Goal: Transaction & Acquisition: Book appointment/travel/reservation

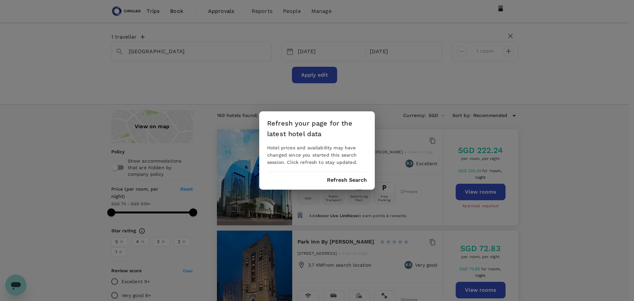
click at [356, 182] on button "Refresh Search" at bounding box center [347, 180] width 40 height 6
click at [356, 180] on button "Refresh Search" at bounding box center [347, 180] width 40 height 6
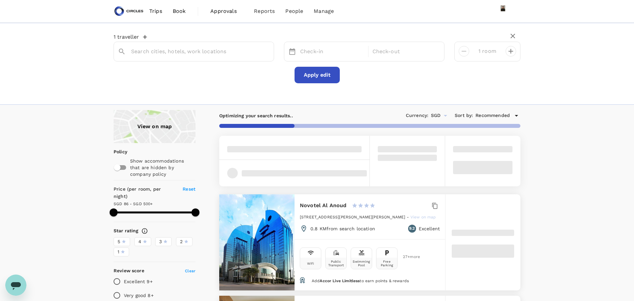
type input "Riyadh"
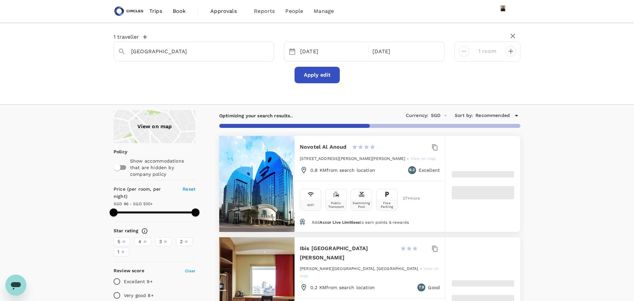
type input "499.46"
type input "72.46"
type input "499.74"
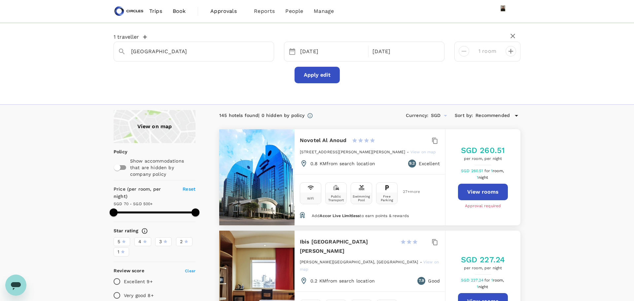
type input "69.74"
type input "499.74"
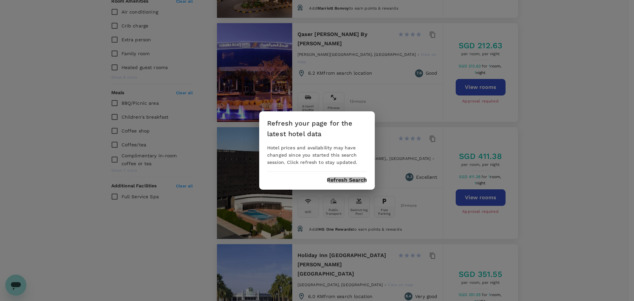
click at [353, 181] on button "Refresh Search" at bounding box center [347, 180] width 40 height 6
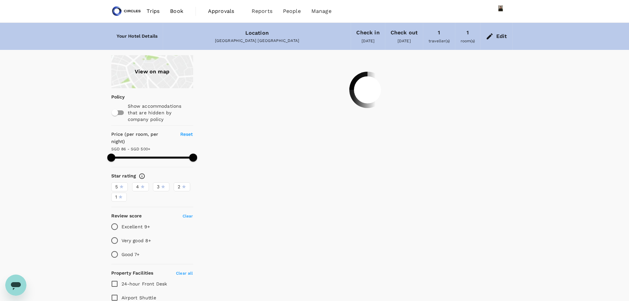
type input "499.91"
click at [179, 10] on span "Book" at bounding box center [176, 11] width 13 height 8
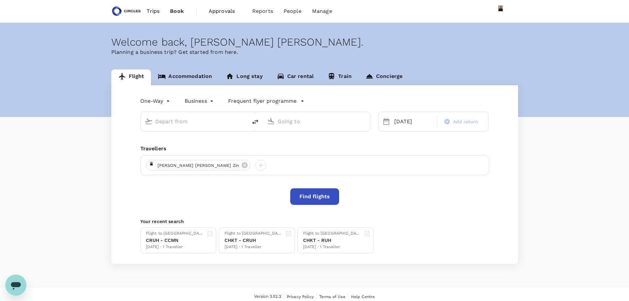
type input "[PERSON_NAME] ([PERSON_NAME])"
type input "[GEOGRAPHIC_DATA], [GEOGRAPHIC_DATA] (any)"
type input "[PERSON_NAME] ([PERSON_NAME])"
type input "[GEOGRAPHIC_DATA], [GEOGRAPHIC_DATA] (any)"
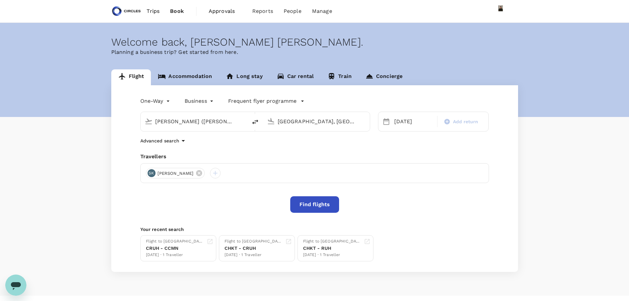
drag, startPoint x: 226, startPoint y: 121, endPoint x: 0, endPoint y: 72, distance: 231.5
click at [0, 72] on div "Flight Accommodation Long stay Car rental Train Concierge One-Way oneway Busine…" at bounding box center [314, 170] width 629 height 202
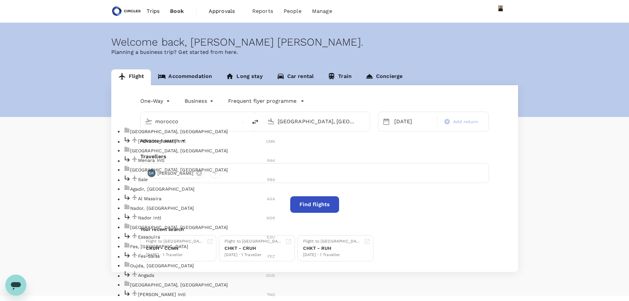
click at [168, 135] on p "[GEOGRAPHIC_DATA], [GEOGRAPHIC_DATA]" at bounding box center [202, 131] width 145 height 7
type input "[GEOGRAPHIC_DATA], [GEOGRAPHIC_DATA] (any)"
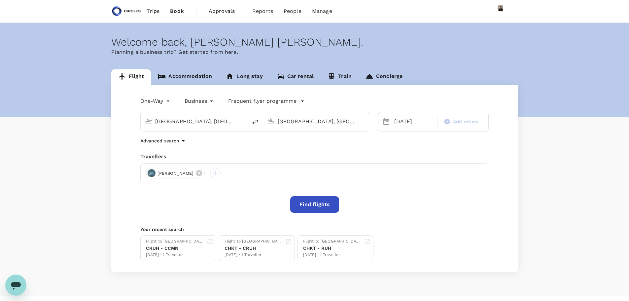
click at [284, 121] on input "[GEOGRAPHIC_DATA], [GEOGRAPHIC_DATA] (any)" at bounding box center [317, 121] width 78 height 10
click at [298, 144] on p "Phuket Intl" at bounding box center [325, 141] width 129 height 7
type input "Phuket Intl (HKT)"
click at [539, 167] on div "2" at bounding box center [534, 166] width 13 height 13
click at [325, 202] on button "Find flights" at bounding box center [314, 204] width 49 height 17
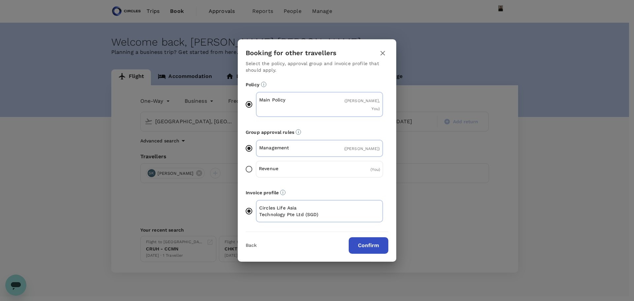
click at [371, 242] on button "Confirm" at bounding box center [369, 245] width 40 height 17
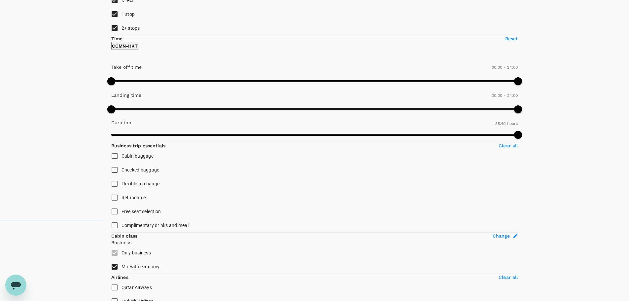
scroll to position [66, 0]
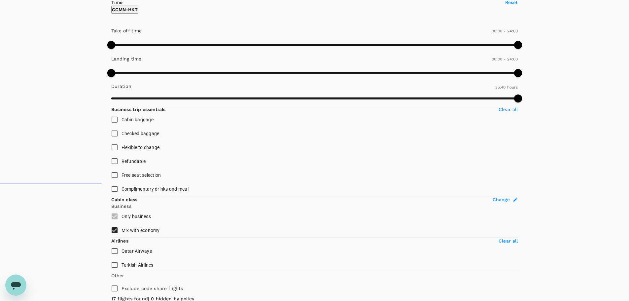
scroll to position [124, 0]
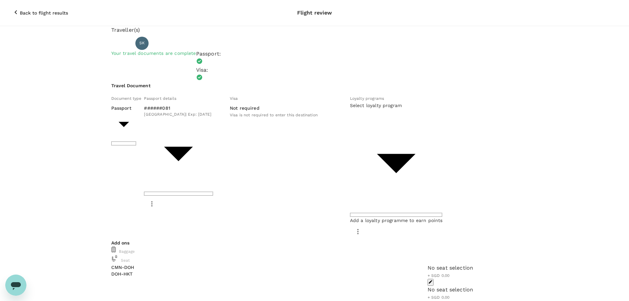
click at [312, 146] on body "Back to flight results Flight review Traveller(s) Traveller 1 : SK [PERSON_NAME…" at bounding box center [314, 264] width 629 height 528
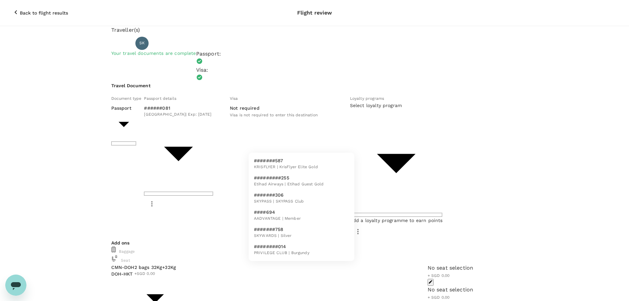
click at [295, 238] on li "#######758 SKYWARDS | Silver" at bounding box center [302, 232] width 106 height 17
type input "88564af7-b623-4658-bd29-01f3c91d1166"
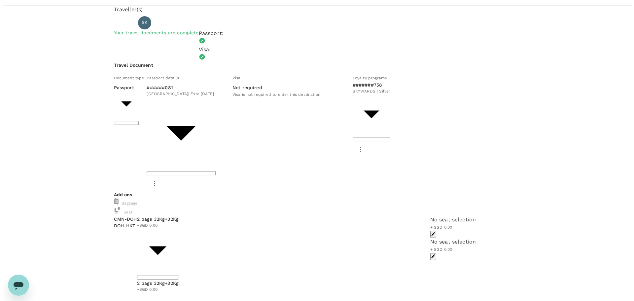
scroll to position [32, 0]
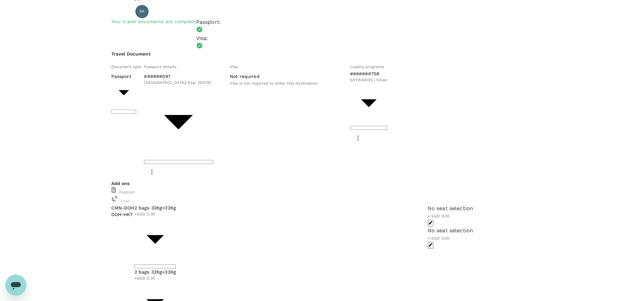
click at [428, 204] on div "No seat selection + SGD 0.00" at bounding box center [451, 215] width 46 height 22
click at [428, 220] on icon "button" at bounding box center [430, 222] width 5 height 5
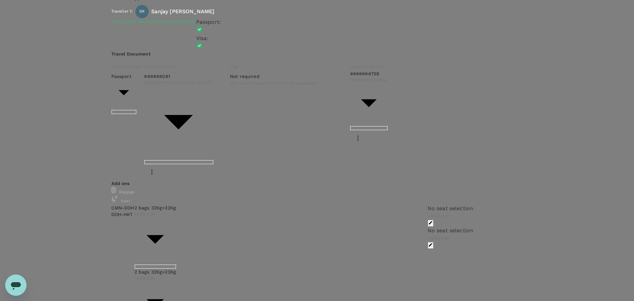
type input "9cb7bd09-647a-4334-94d9-122ca4480a85"
type textarea "Form no: 1072/2"
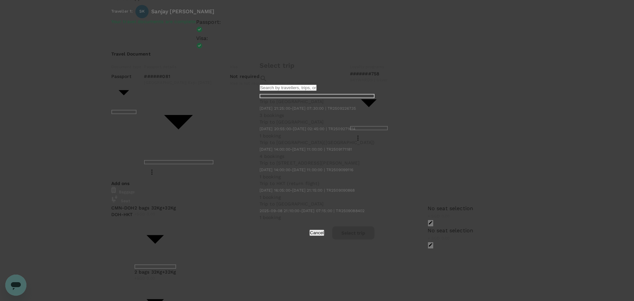
click at [283, 112] on div "Trip to [GEOGRAPHIC_DATA] [DATE] 21:25:00 - [DATE] 07:30:00 | TR2509226735" at bounding box center [317, 105] width 115 height 14
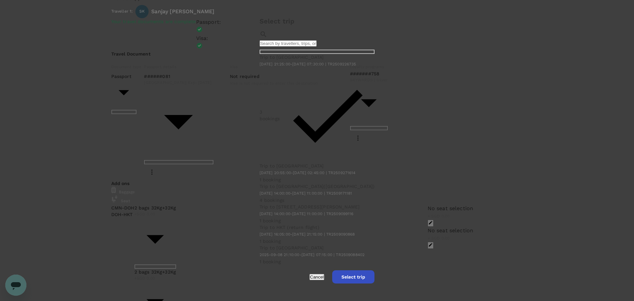
click at [375, 270] on button "Select trip" at bounding box center [353, 276] width 42 height 13
radio input "true"
radio input "false"
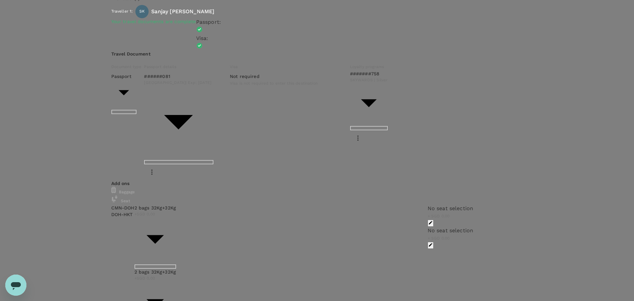
scroll to position [46, 0]
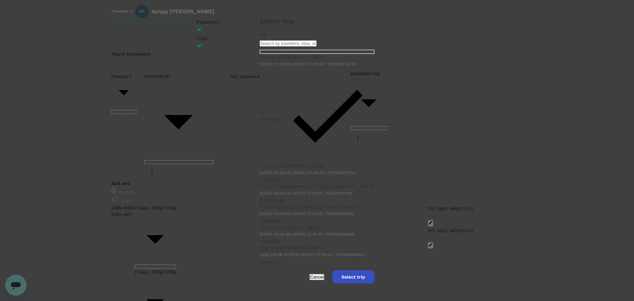
click at [260, 60] on p "Trip to [GEOGRAPHIC_DATA]" at bounding box center [317, 57] width 115 height 7
click at [375, 270] on button "Select trip" at bounding box center [353, 276] width 42 height 13
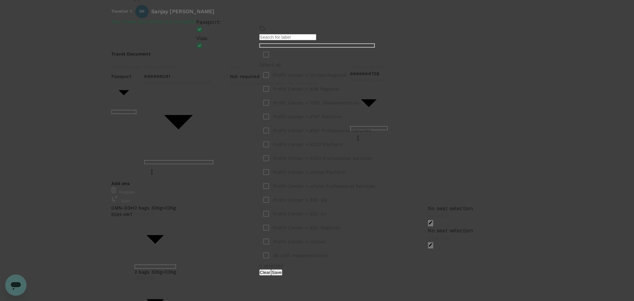
click at [321, 92] on p "Profit Center > B2B Regional" at bounding box center [306, 89] width 66 height 7
click at [273, 96] on input "checkbox" at bounding box center [266, 89] width 14 height 14
checkbox input "true"
click at [282, 269] on button "Save" at bounding box center [276, 272] width 11 height 6
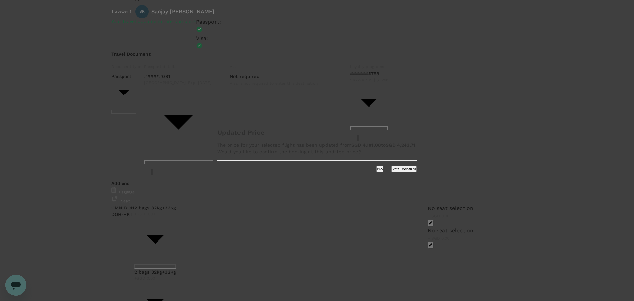
click at [382, 172] on div "No Yes, confirm" at bounding box center [317, 167] width 216 height 12
click at [391, 172] on button "Yes, confirm" at bounding box center [403, 169] width 25 height 6
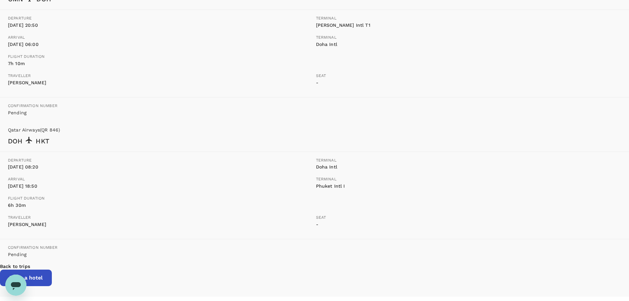
scroll to position [132, 0]
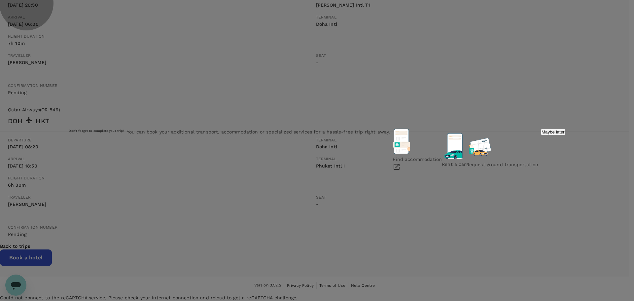
click at [542, 134] on p "Maybe later" at bounding box center [553, 131] width 23 height 5
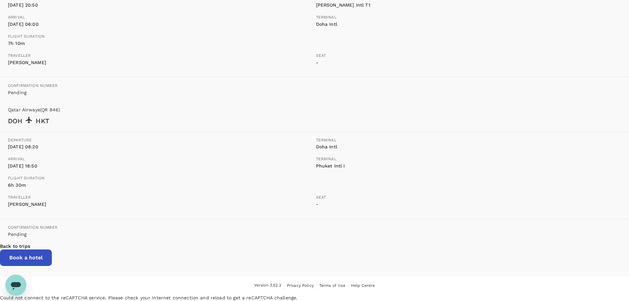
scroll to position [167, 0]
click at [329, 249] on p "Back to trips" at bounding box center [314, 246] width 629 height 7
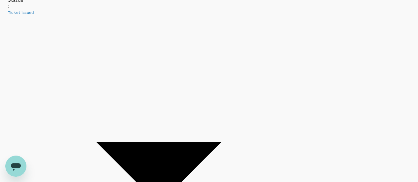
scroll to position [712, 0]
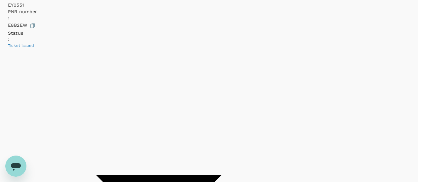
click at [354, 52] on div at bounding box center [211, 91] width 423 height 182
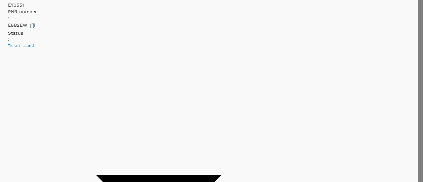
drag, startPoint x: 370, startPoint y: 106, endPoint x: 260, endPoint y: 90, distance: 110.8
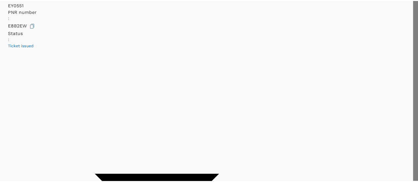
scroll to position [67, 0]
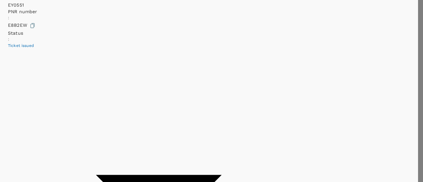
type textarea "Please book a window seat - away from toilet and galley"
paste textarea "Please book a window seat - away from toilet and galley"
type textarea "Please book a window seat - away from toilet and galley"
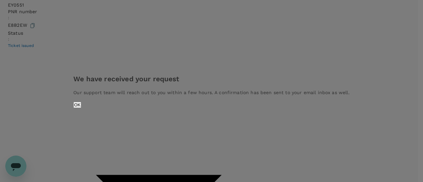
click at [81, 108] on button "OK" at bounding box center [77, 105] width 8 height 6
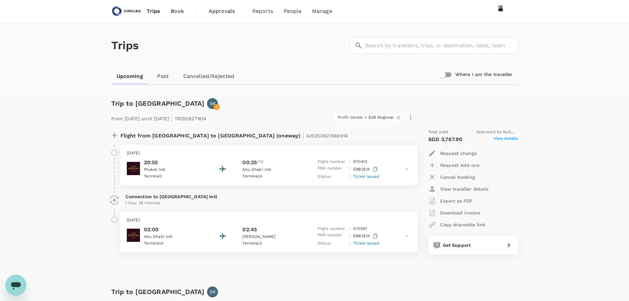
click at [358, 229] on p "EY 0551" at bounding box center [360, 229] width 14 height 7
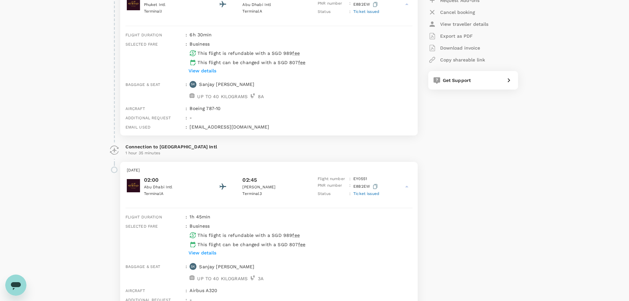
scroll to position [165, 0]
